Goal: Information Seeking & Learning: Learn about a topic

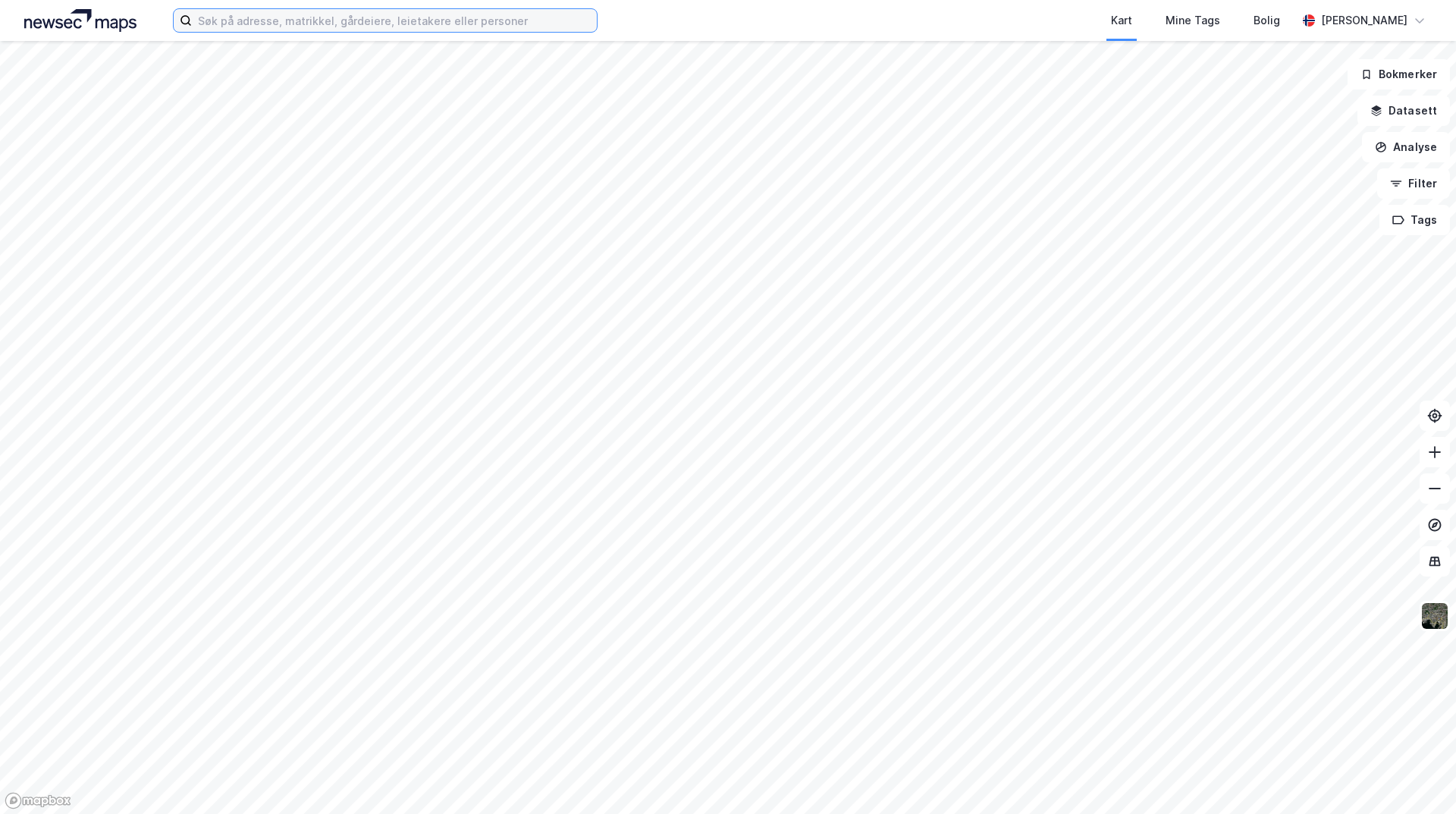
click at [263, 21] on input at bounding box center [394, 20] width 405 height 23
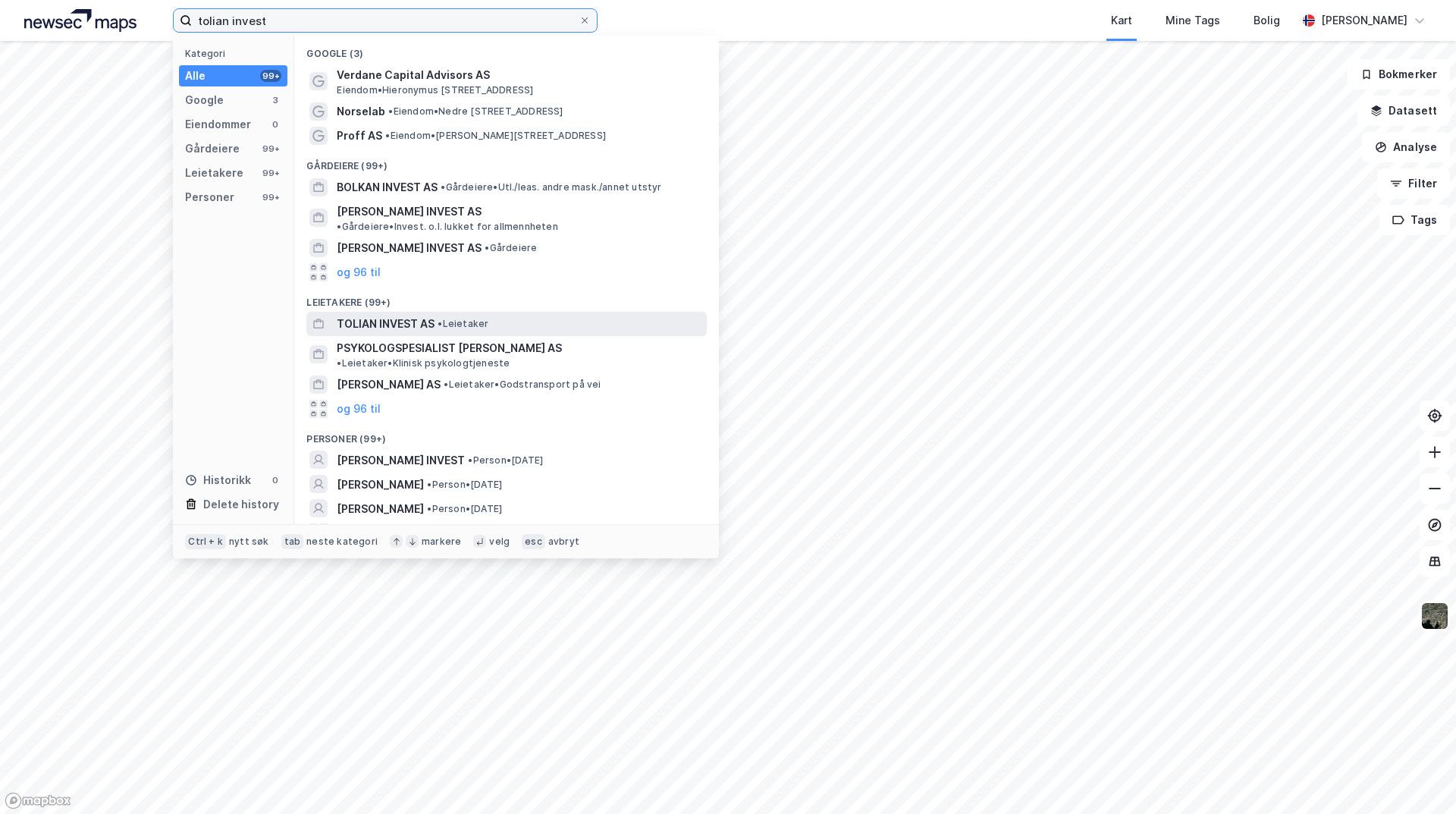
type input "tolian invest"
click at [583, 315] on div "TOLIAN INVEST AS • Leietaker" at bounding box center [521, 324] width 367 height 19
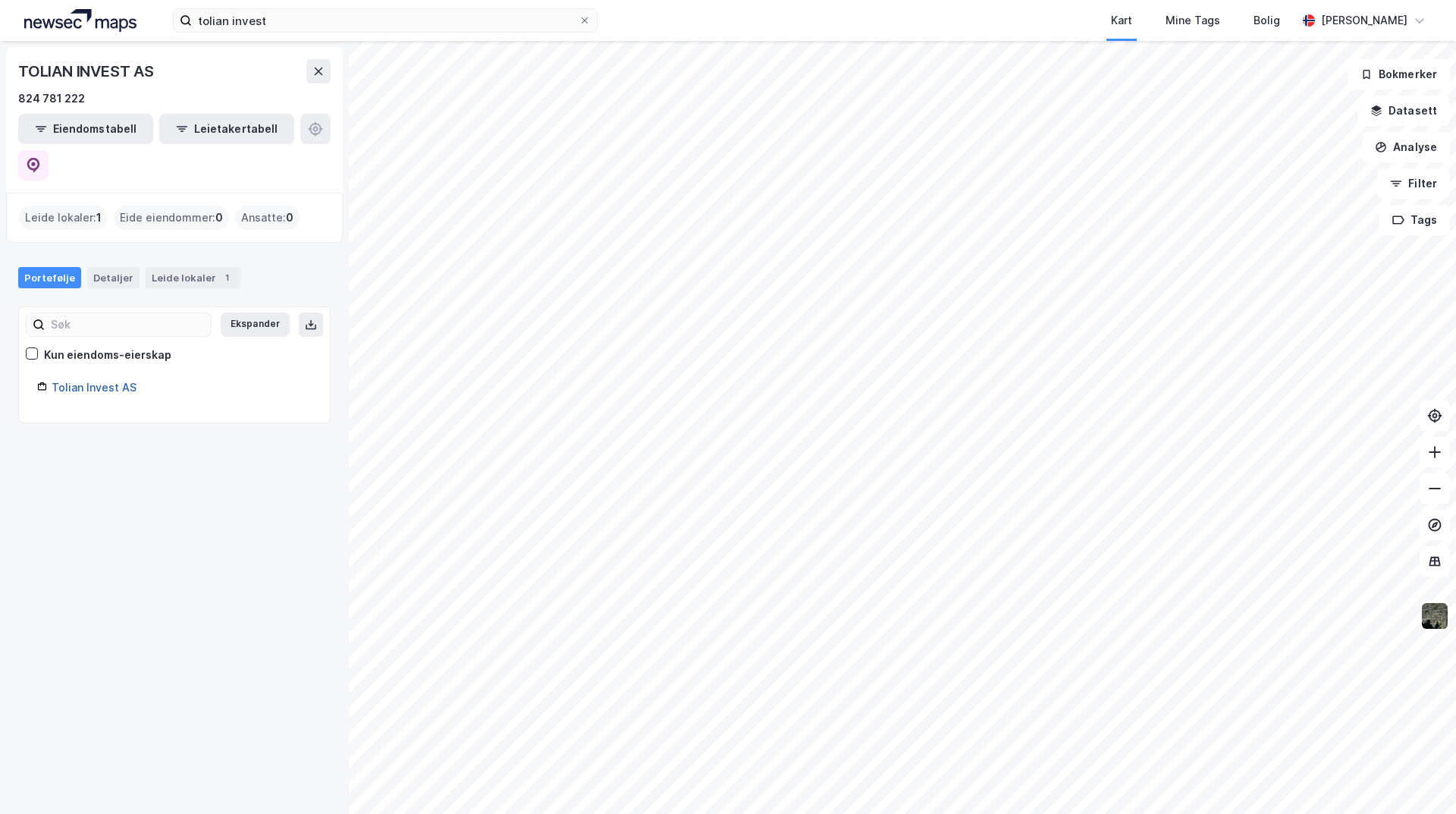
click at [113, 381] on link "Tolian Invest AS" at bounding box center [94, 387] width 85 height 13
click at [316, 77] on icon at bounding box center [318, 70] width 12 height 12
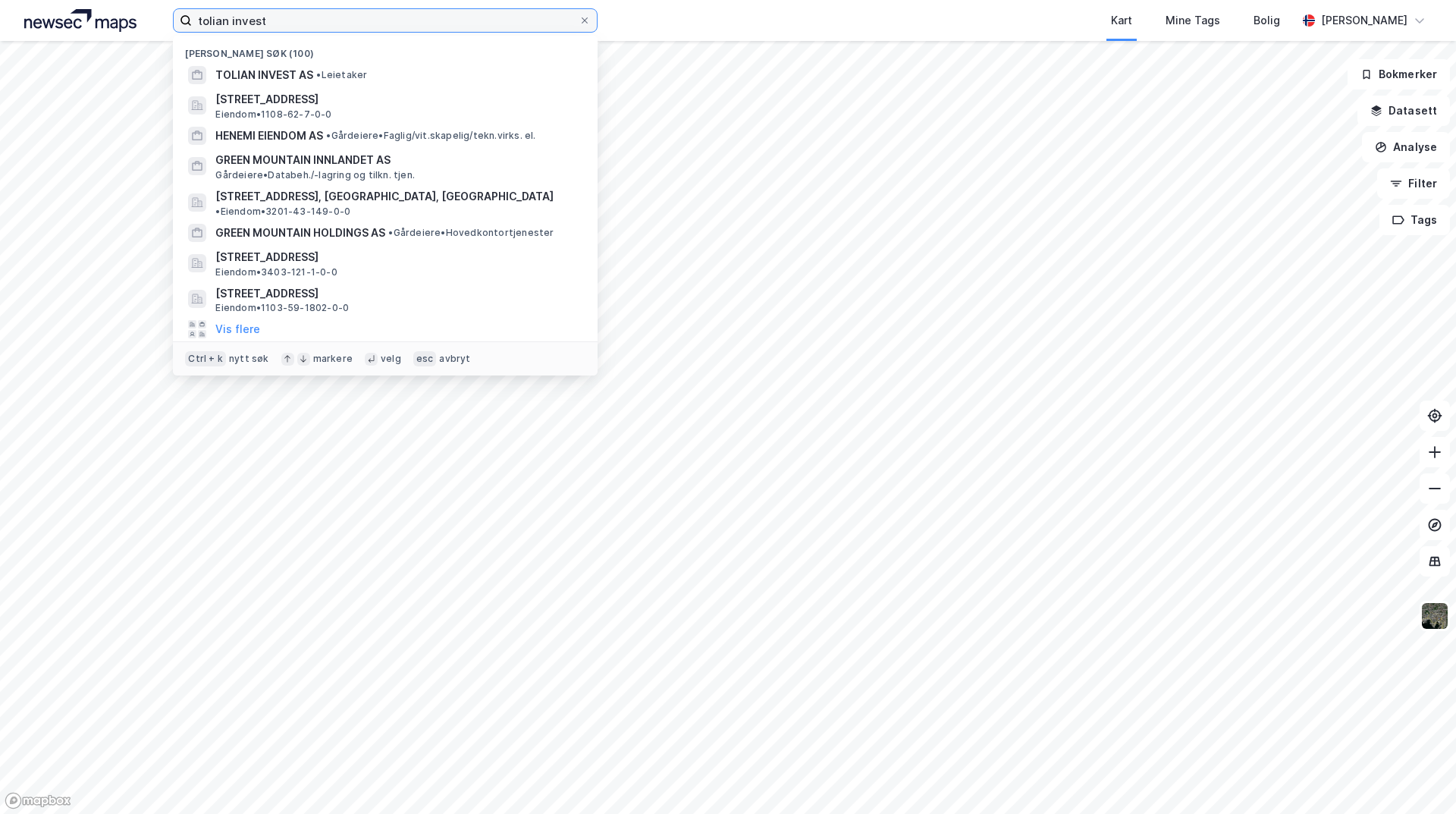
drag, startPoint x: 359, startPoint y: 11, endPoint x: 149, endPoint y: 37, distance: 211.6
click at [149, 37] on div "tolian invest [PERSON_NAME] søk (100) TOLIAN INVEST AS • Leietaker [STREET_ADDR…" at bounding box center [728, 20] width 1456 height 41
click at [744, 12] on div "Kart Mine Tags Bolig" at bounding box center [984, 20] width 626 height 41
click at [327, 19] on input at bounding box center [394, 20] width 405 height 23
